Goal: Task Accomplishment & Management: Use online tool/utility

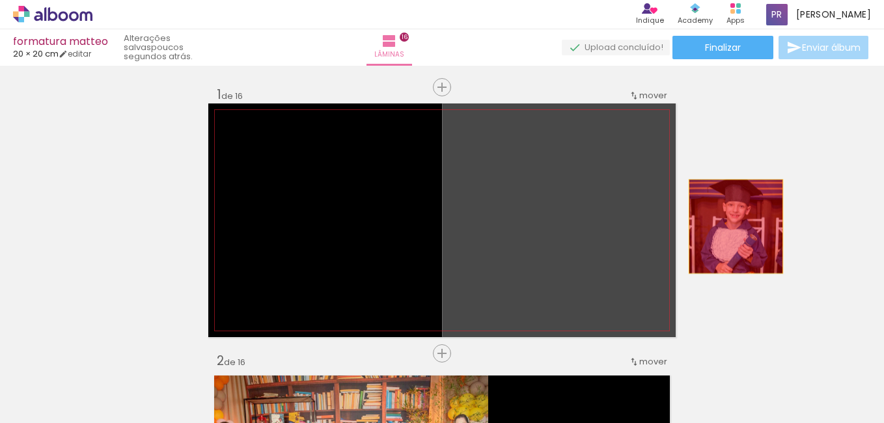
drag, startPoint x: 576, startPoint y: 248, endPoint x: 738, endPoint y: 225, distance: 163.1
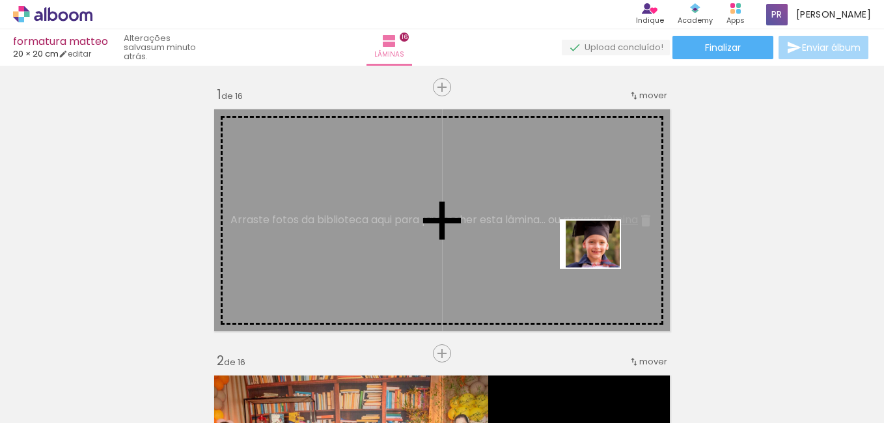
drag, startPoint x: 828, startPoint y: 398, endPoint x: 587, endPoint y: 258, distance: 278.1
click at [587, 258] on quentale-workspace at bounding box center [442, 211] width 884 height 423
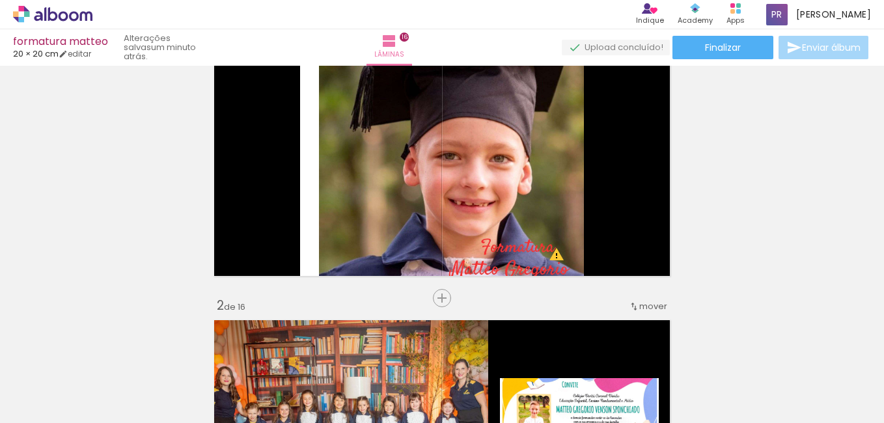
scroll to position [46, 0]
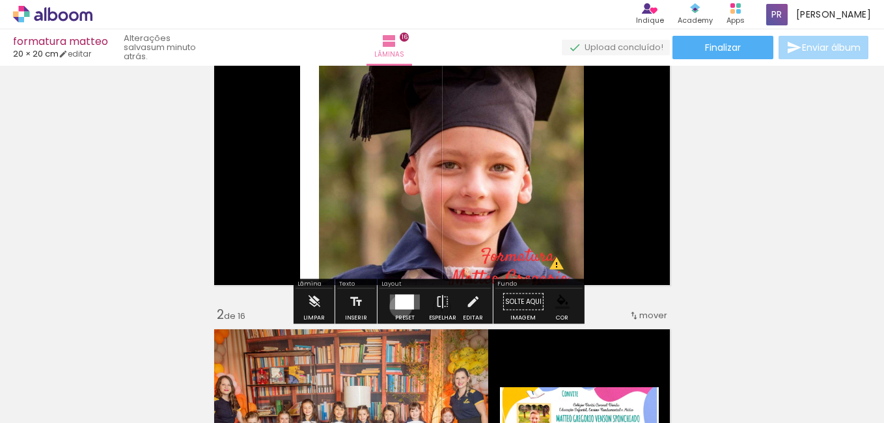
click at [398, 307] on div at bounding box center [404, 301] width 19 height 15
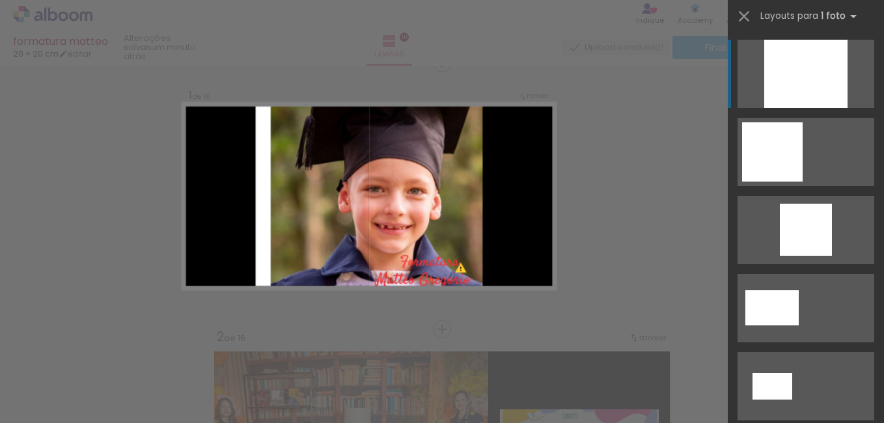
scroll to position [17, 0]
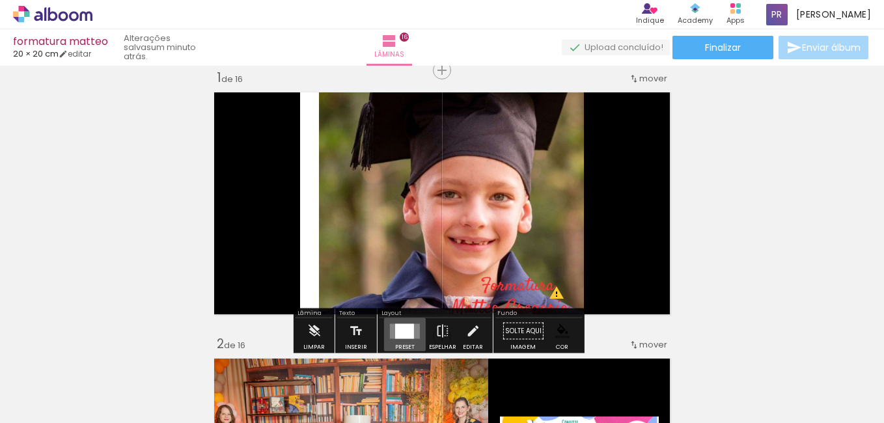
click at [404, 330] on div at bounding box center [404, 331] width 19 height 15
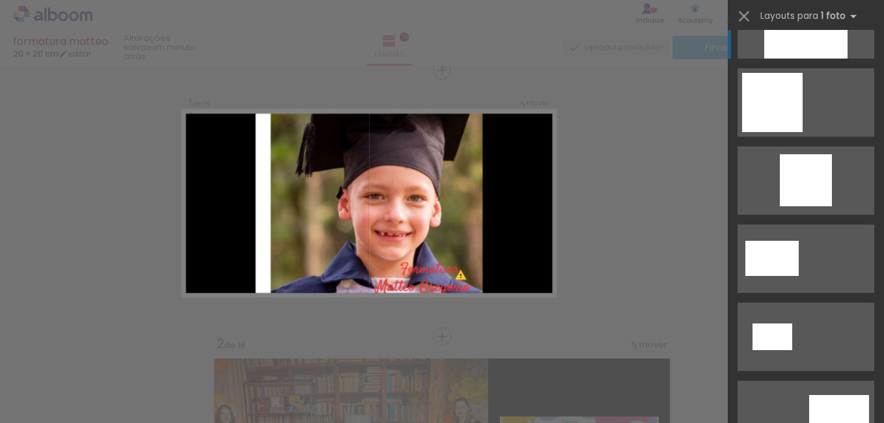
scroll to position [0, 0]
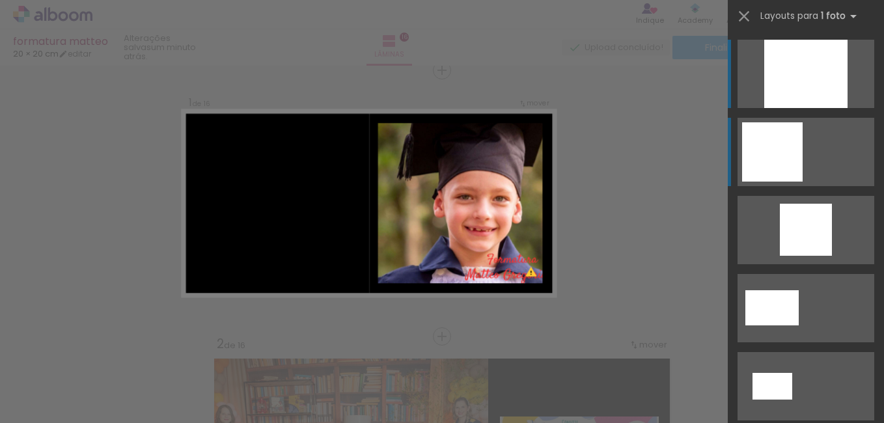
click at [781, 134] on div at bounding box center [772, 151] width 61 height 59
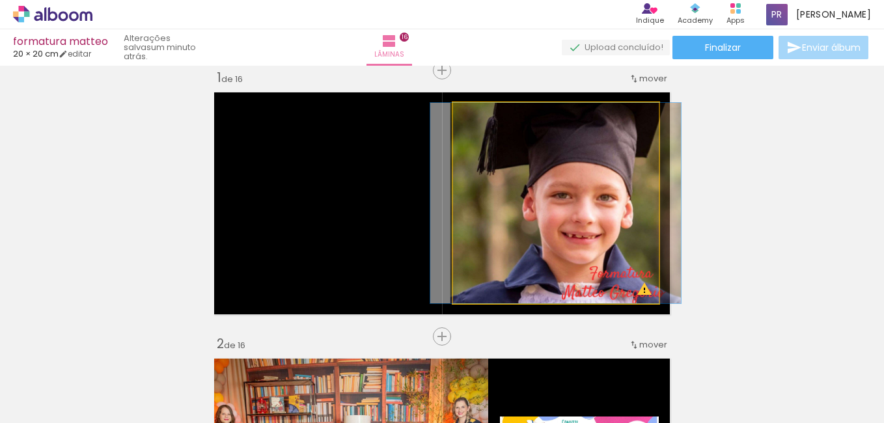
click at [607, 290] on quentale-photo at bounding box center [556, 203] width 206 height 201
click at [607, 284] on quentale-photo at bounding box center [556, 203] width 206 height 201
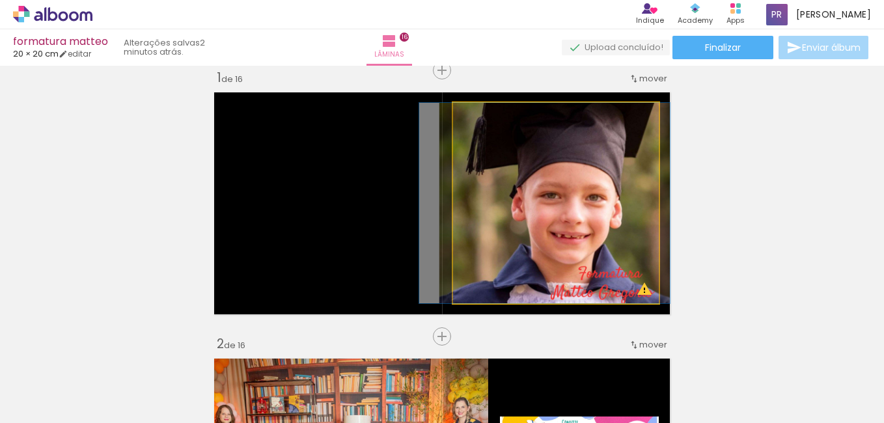
drag, startPoint x: 606, startPoint y: 283, endPoint x: 596, endPoint y: 285, distance: 10.6
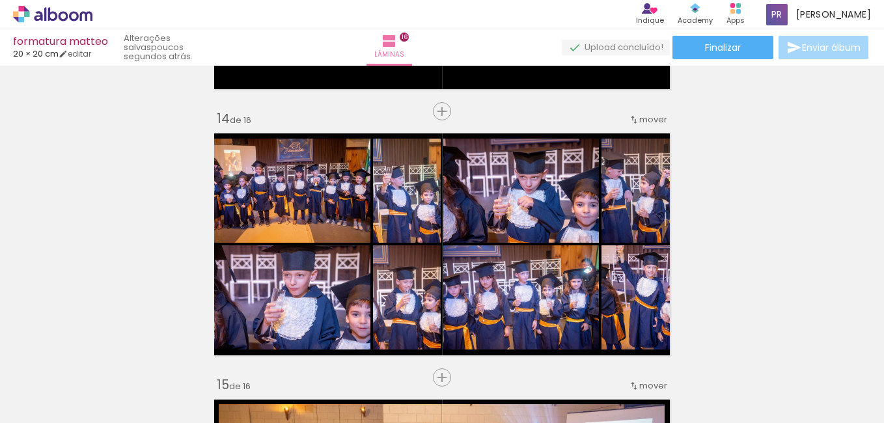
scroll to position [3503, 0]
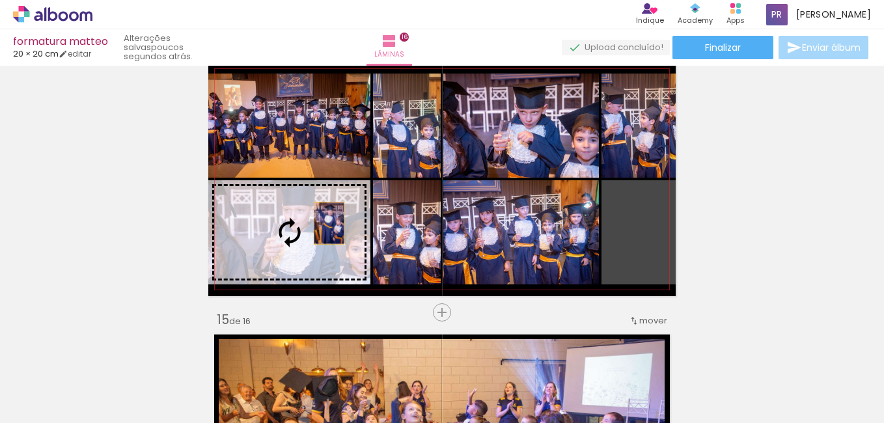
drag, startPoint x: 624, startPoint y: 250, endPoint x: 324, endPoint y: 224, distance: 300.6
click at [0, 0] on slot at bounding box center [0, 0] width 0 height 0
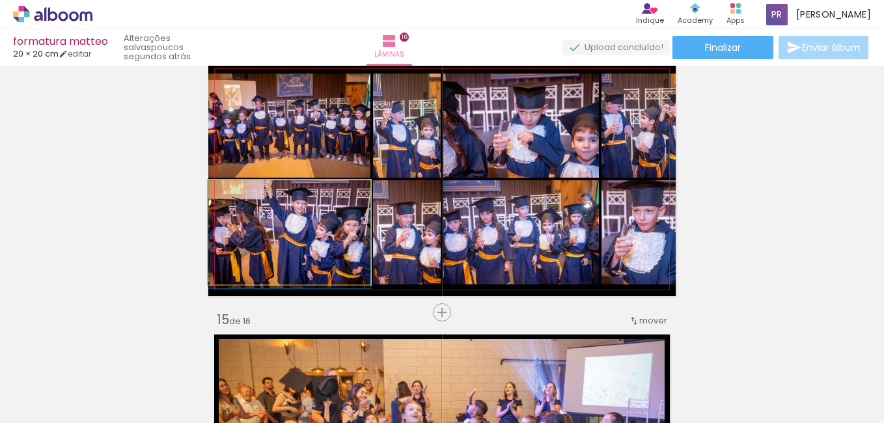
drag, startPoint x: 322, startPoint y: 223, endPoint x: 272, endPoint y: 225, distance: 50.2
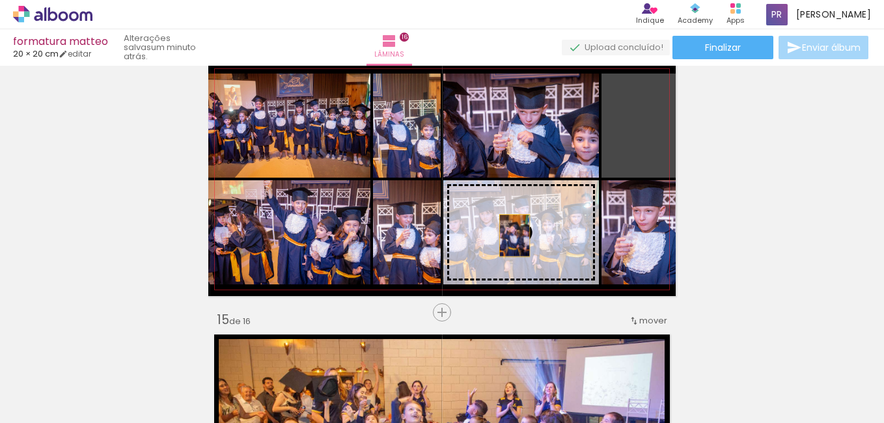
drag, startPoint x: 647, startPoint y: 145, endPoint x: 510, endPoint y: 236, distance: 164.3
click at [0, 0] on slot at bounding box center [0, 0] width 0 height 0
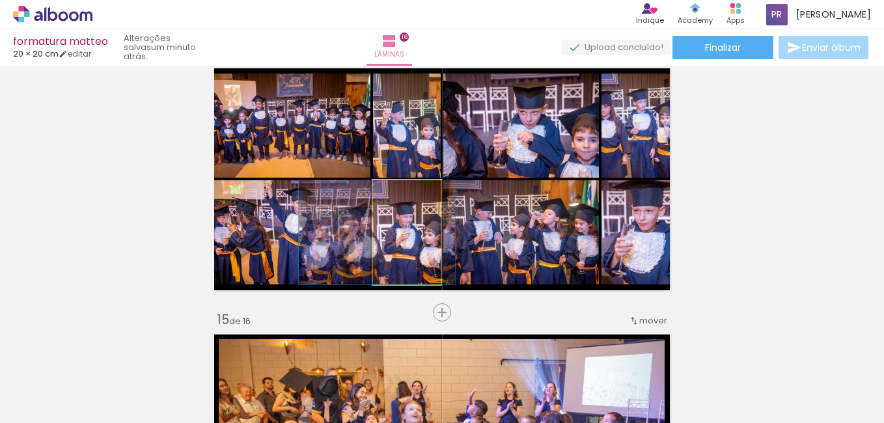
drag, startPoint x: 400, startPoint y: 261, endPoint x: 545, endPoint y: 124, distance: 199.4
click at [0, 0] on slot at bounding box center [0, 0] width 0 height 0
drag, startPoint x: 545, startPoint y: 124, endPoint x: 708, endPoint y: 92, distance: 166.0
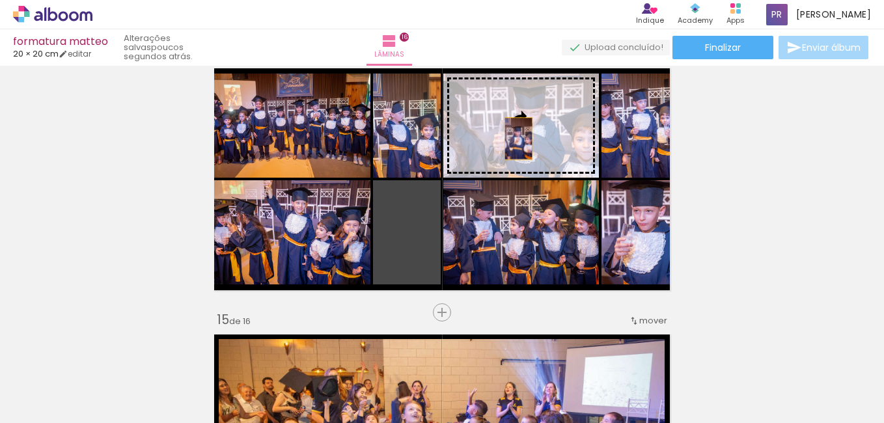
drag, startPoint x: 423, startPoint y: 258, endPoint x: 514, endPoint y: 139, distance: 150.1
click at [0, 0] on slot at bounding box center [0, 0] width 0 height 0
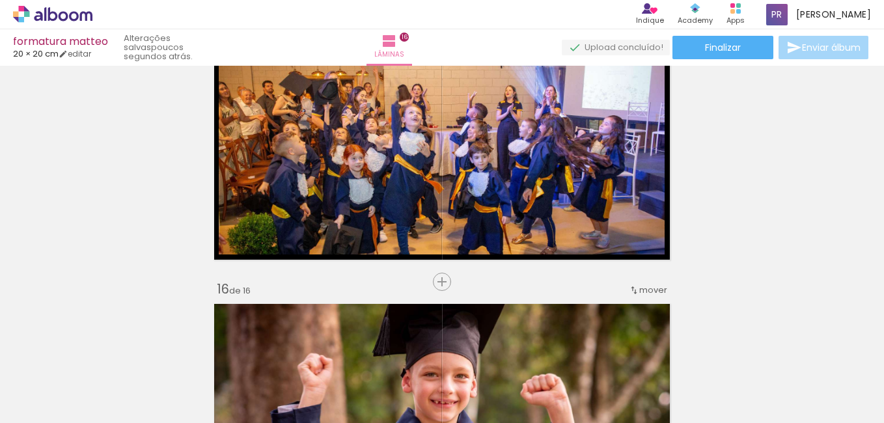
scroll to position [3791, 0]
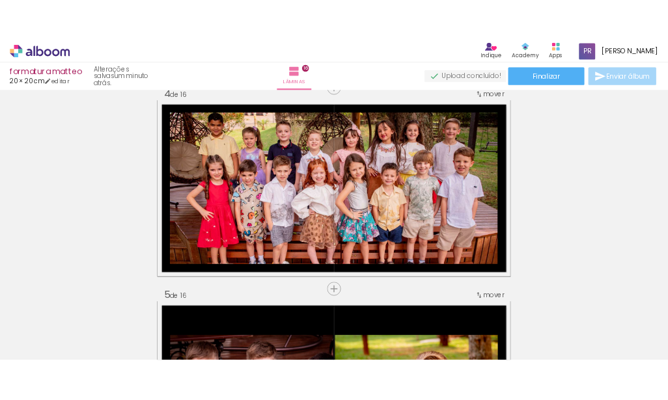
scroll to position [777, 0]
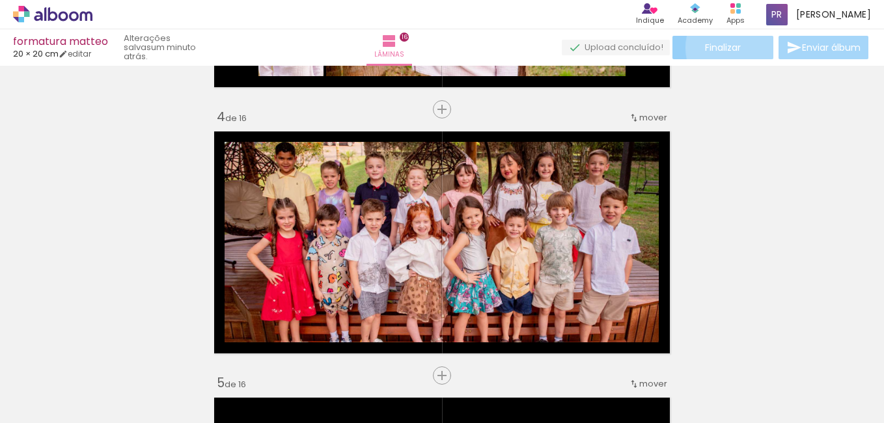
click at [743, 48] on paper-button "Finalizar" at bounding box center [723, 47] width 101 height 23
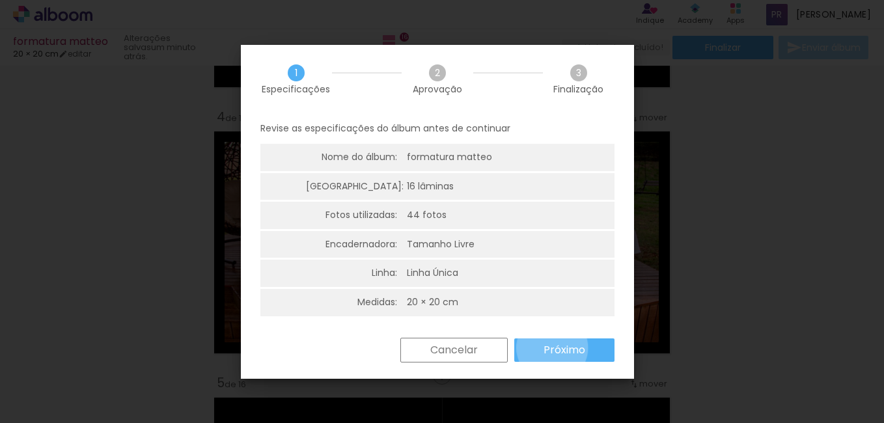
click at [0, 0] on slot "Próximo" at bounding box center [0, 0] width 0 height 0
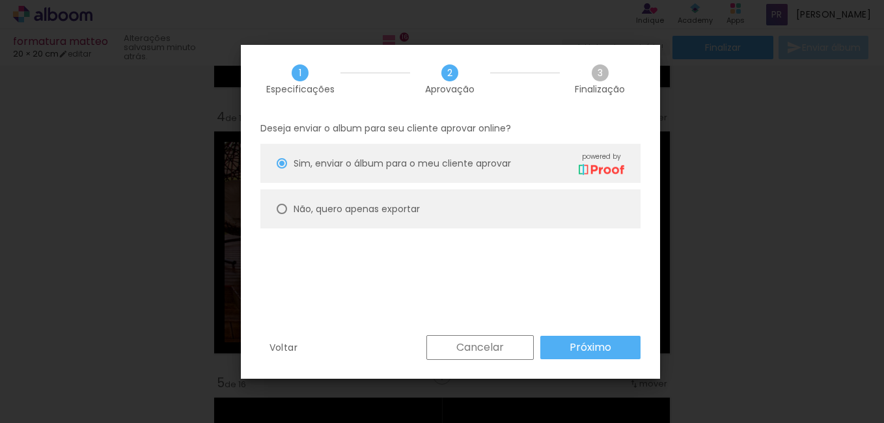
click at [0, 0] on slot "Não, quero apenas exportar" at bounding box center [0, 0] width 0 height 0
type paper-radio-button "on"
click at [0, 0] on slot "Próximo" at bounding box center [0, 0] width 0 height 0
type input "Alta, 300 DPI"
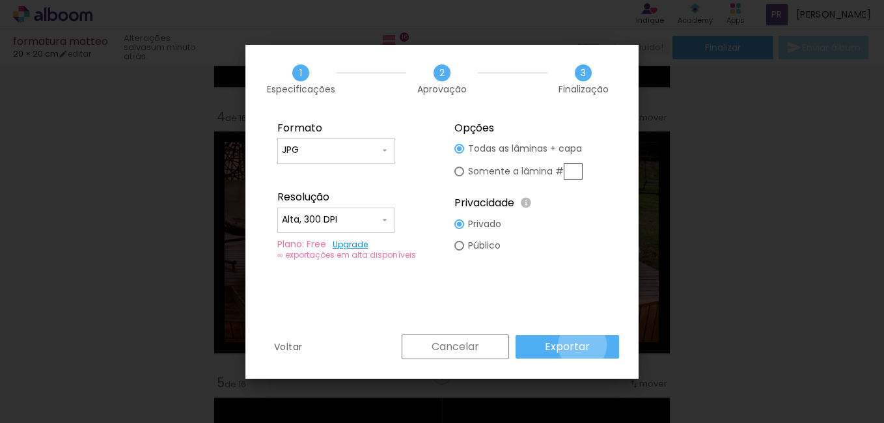
click at [0, 0] on slot "Exportar" at bounding box center [0, 0] width 0 height 0
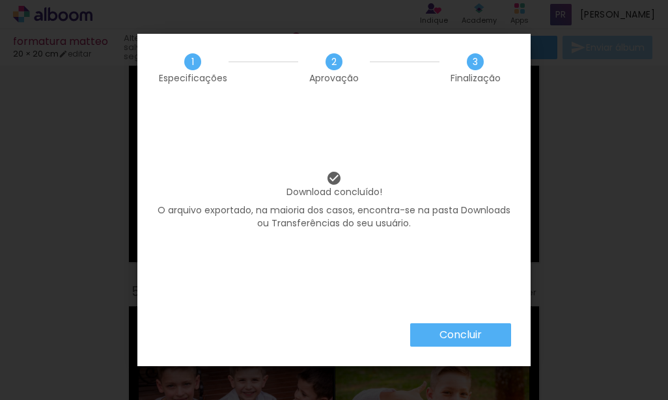
scroll to position [731, 0]
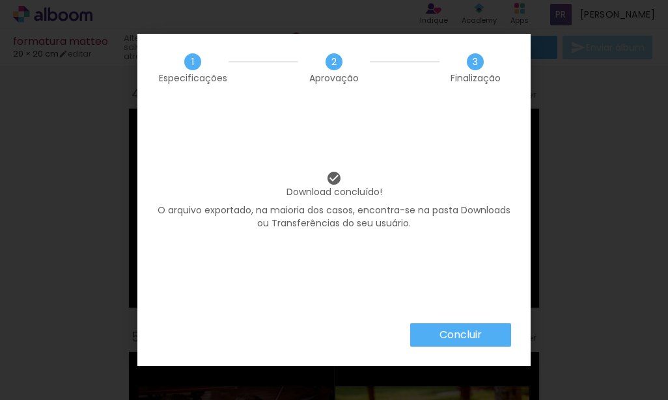
scroll to position [0, 9873]
click at [429, 335] on paper-button "Concluir" at bounding box center [460, 335] width 101 height 23
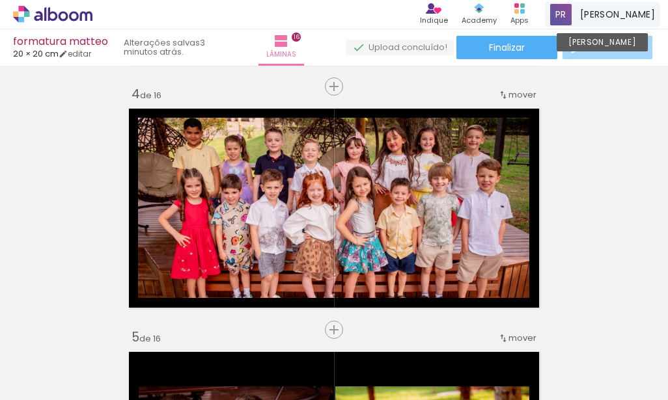
click at [613, 8] on span "[PERSON_NAME]" at bounding box center [617, 15] width 75 height 14
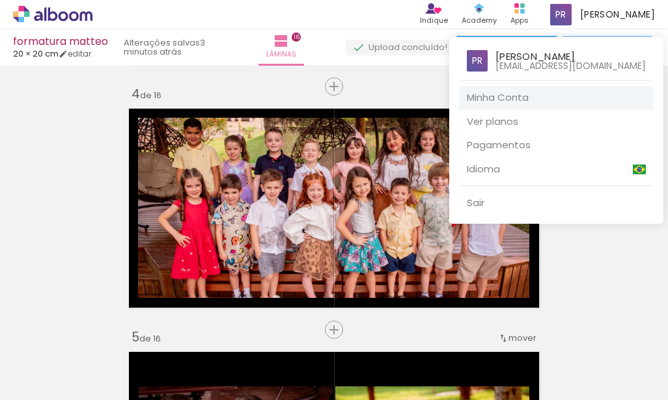
click at [542, 61] on p "paulavenson@hotmail.com" at bounding box center [570, 65] width 150 height 9
click at [503, 104] on link "Minha Conta" at bounding box center [556, 98] width 195 height 24
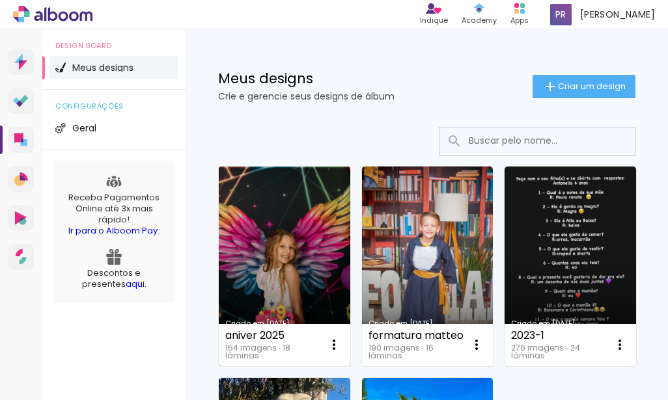
click at [300, 253] on link "Criado em [DATE]" at bounding box center [285, 267] width 132 height 200
